Goal: Check status: Check status

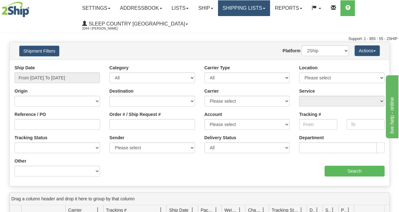
click at [246, 10] on link "Shipping lists" at bounding box center [244, 8] width 52 height 16
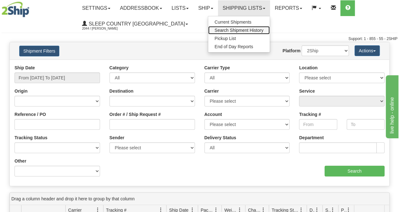
click at [241, 29] on span "Search Shipment History" at bounding box center [238, 30] width 49 height 5
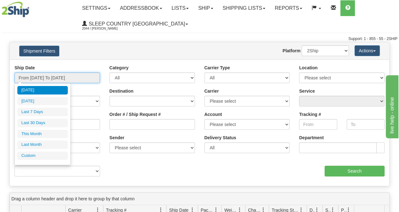
click at [73, 78] on input "From [DATE] To [DATE]" at bounding box center [56, 77] width 85 height 11
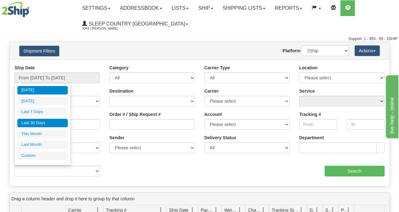
click at [31, 123] on li "Last 30 Days" at bounding box center [42, 123] width 50 height 9
type input "From [DATE] To [DATE]"
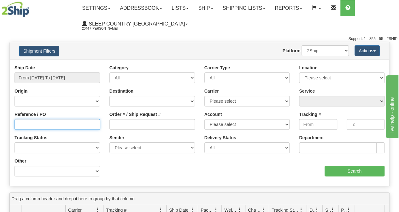
click at [43, 124] on input "Reference / PO" at bounding box center [56, 124] width 85 height 11
paste input "9002I073008"
type input "9002I073008"
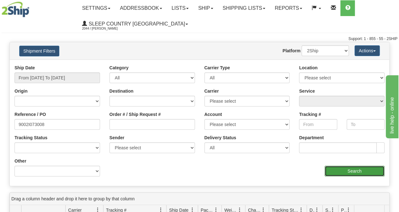
click at [337, 172] on input "Search" at bounding box center [354, 171] width 60 height 11
